Goal: Transaction & Acquisition: Purchase product/service

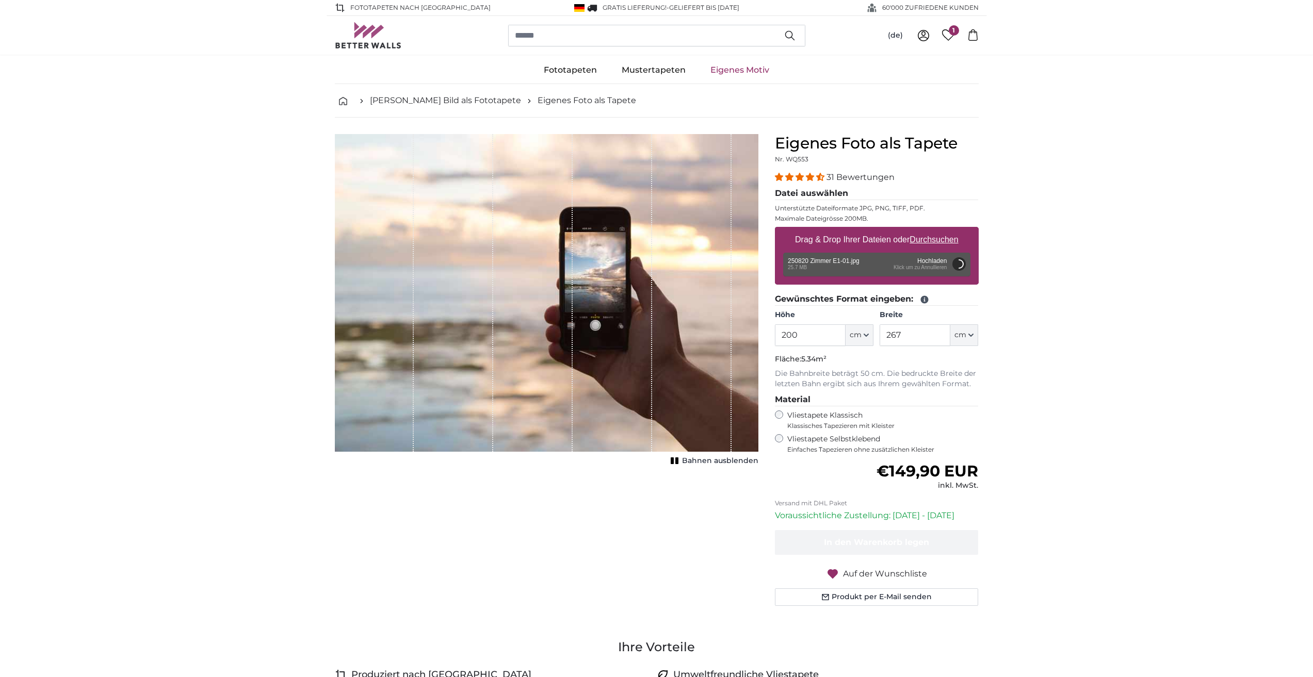
click at [55, 3] on div "Fototapeten nach [GEOGRAPHIC_DATA] GRATIS Lieferung! - Geliefert bis [DATE]'000…" at bounding box center [656, 8] width 1313 height 16
type input "342"
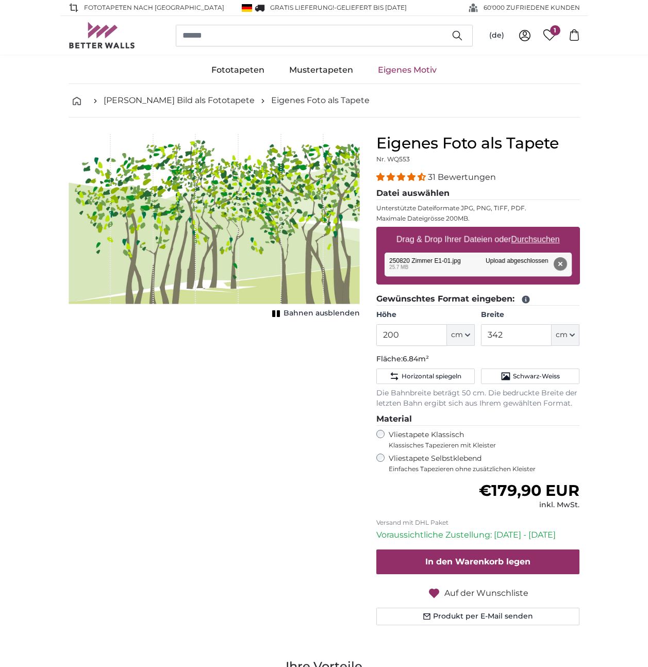
click at [254, 396] on div "Abbrechen Bild zuschneiden Bahnen ausblenden" at bounding box center [214, 392] width 308 height 516
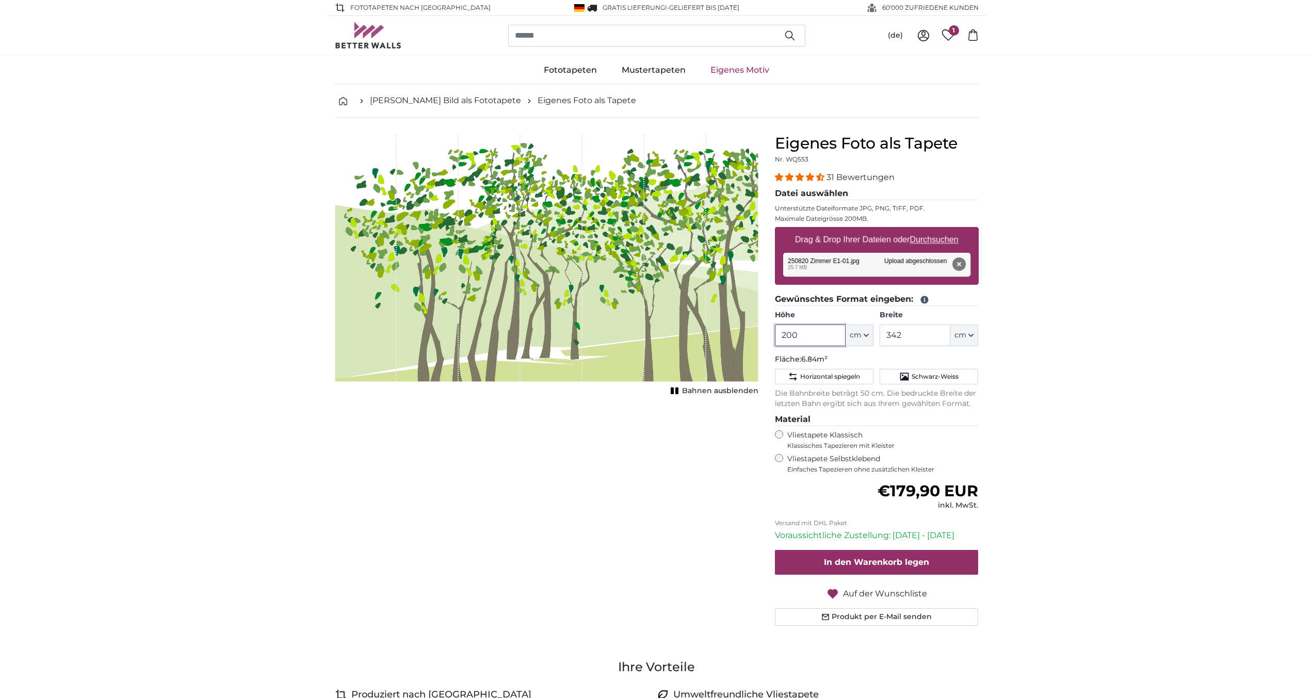
drag, startPoint x: 799, startPoint y: 333, endPoint x: 772, endPoint y: 329, distance: 27.1
click at [772, 329] on div "Eigenes Foto als Tapete Nr. WQ553 31 Bewertungen Datei auswählen Unterstützte D…" at bounding box center [876, 392] width 220 height 516
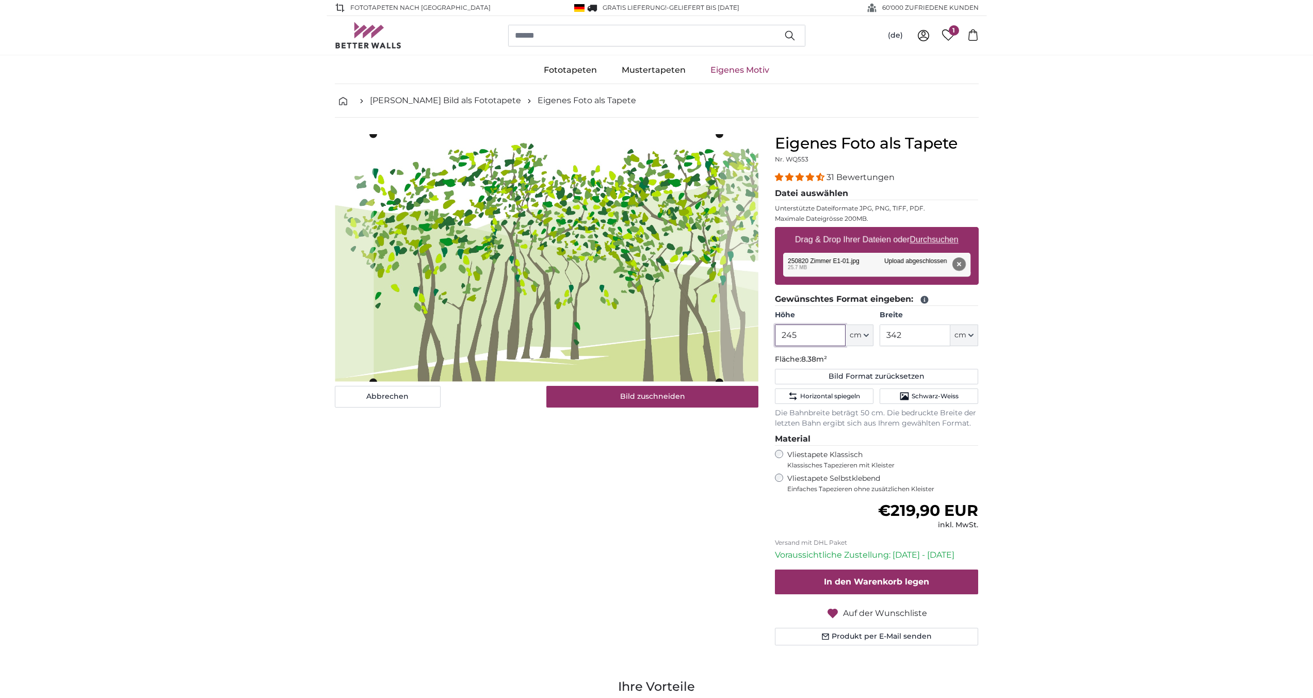
type input "245"
drag, startPoint x: 903, startPoint y: 335, endPoint x: 879, endPoint y: 333, distance: 23.9
click at [879, 333] on div "Höhe 245 ft cm Centimeter (cm) Inches (inch) Feet (ft. in.) Breite 342 ft cm Ce…" at bounding box center [877, 328] width 204 height 36
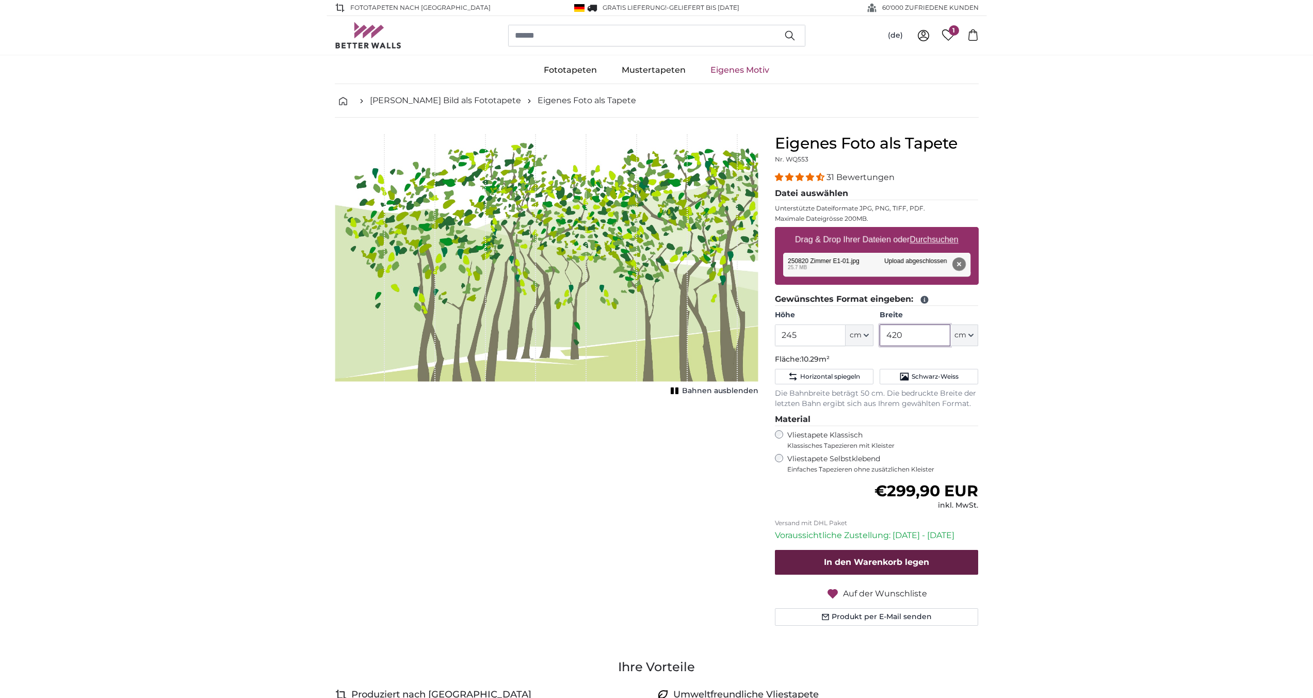
type input "420"
click at [909, 567] on button "In den Warenkorb legen" at bounding box center [877, 562] width 204 height 25
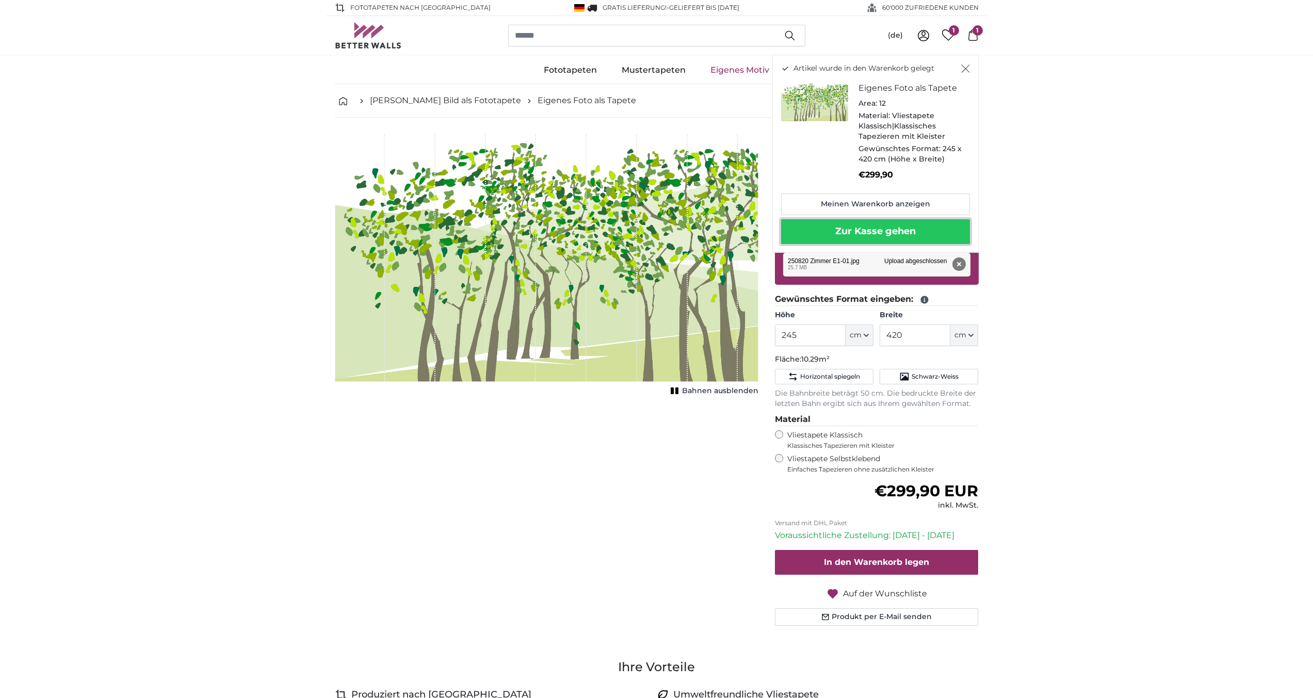
click at [866, 230] on button "Zur Kasse gehen" at bounding box center [875, 231] width 189 height 25
